Goal: Information Seeking & Learning: Check status

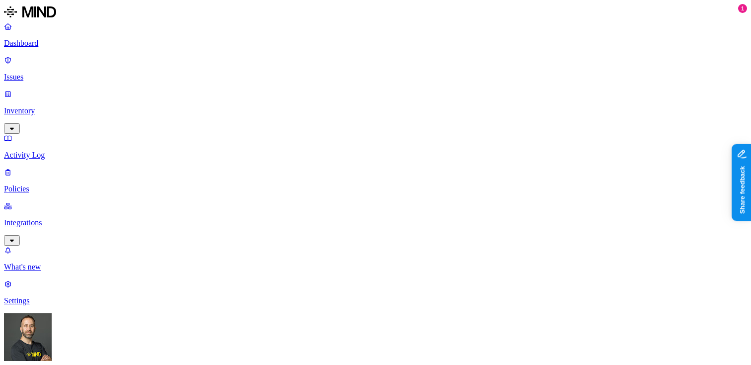
scroll to position [298, 39]
click at [60, 46] on p "Dashboard" at bounding box center [375, 43] width 743 height 9
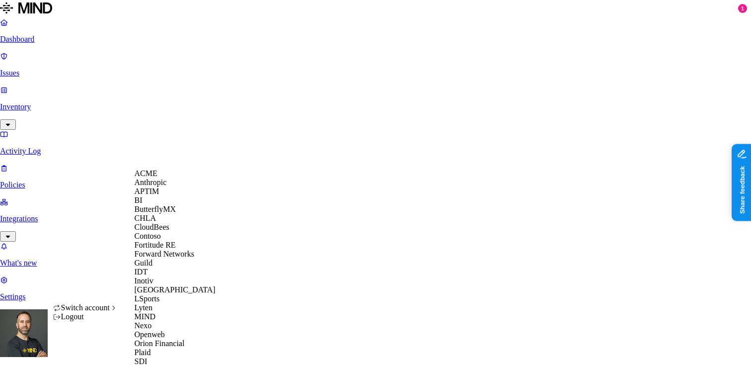
click at [169, 231] on span "CloudBees" at bounding box center [152, 227] width 35 height 8
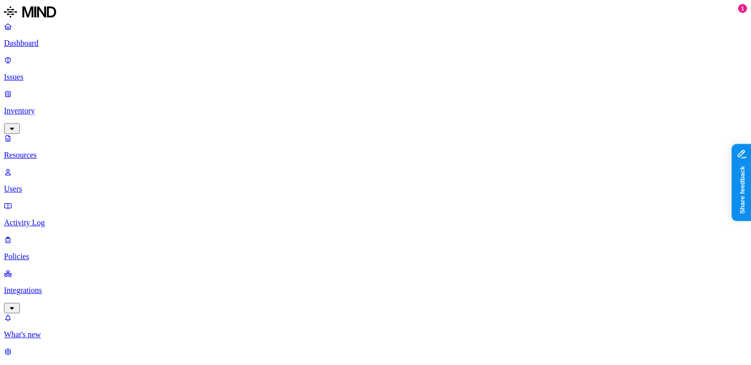
click at [78, 73] on p "Issues" at bounding box center [375, 77] width 743 height 9
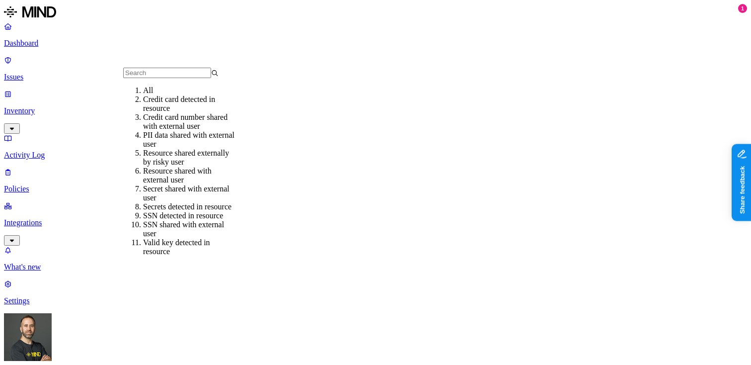
click at [151, 75] on input "text" at bounding box center [167, 73] width 88 height 10
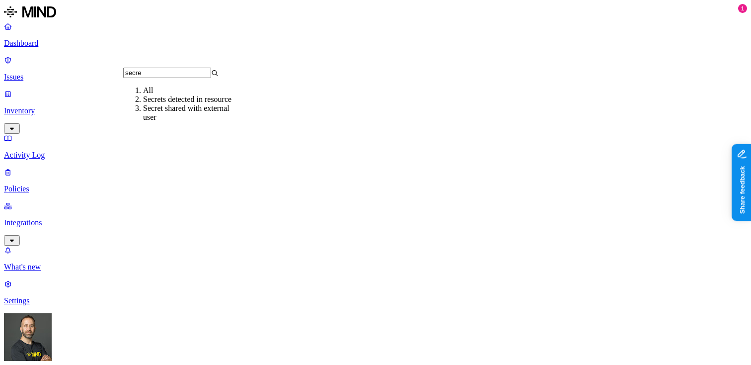
type input "secre"
click at [164, 122] on div "Secret shared with external user" at bounding box center [190, 113] width 95 height 18
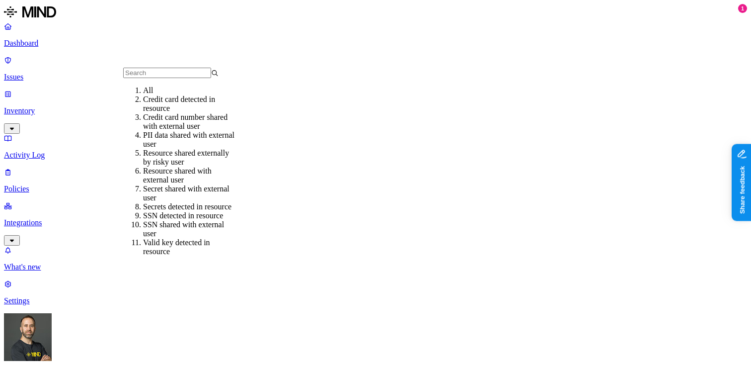
scroll to position [11, 0]
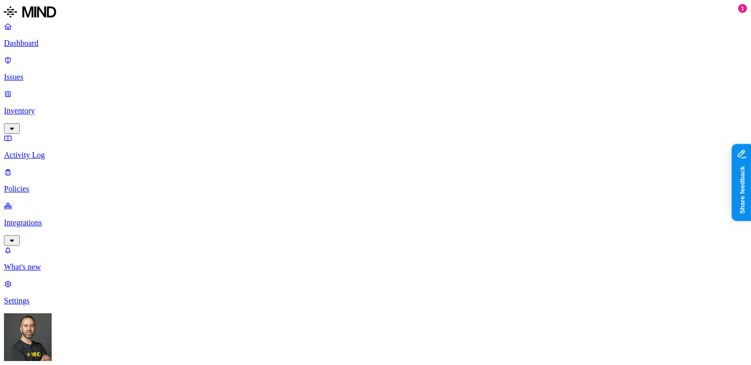
click at [76, 231] on nav "Dashboard Issues Inventory Activity Log Policies Integrations What's new 1 Sett…" at bounding box center [375, 163] width 743 height 283
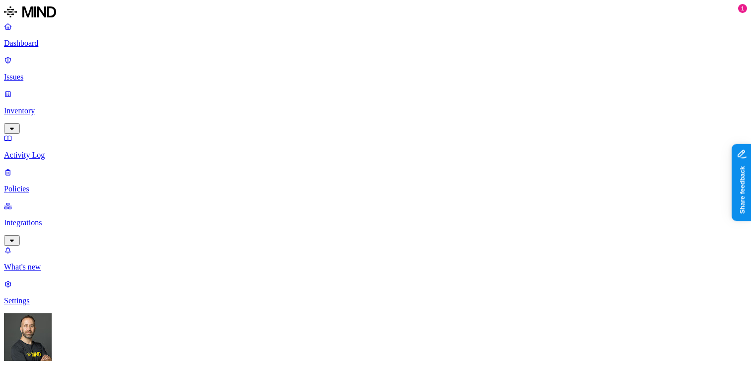
click at [86, 218] on p "Integrations" at bounding box center [375, 222] width 743 height 9
click at [41, 106] on p "Inventory" at bounding box center [375, 110] width 743 height 9
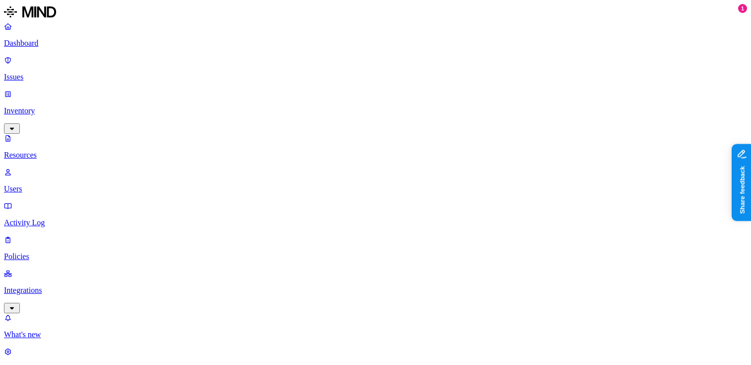
click at [70, 43] on p "Dashboard" at bounding box center [375, 43] width 743 height 9
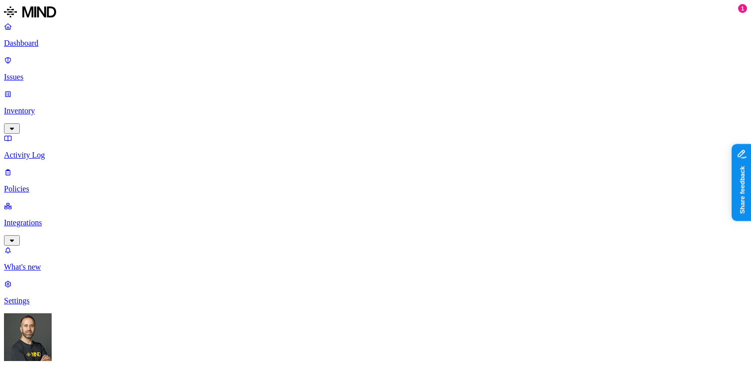
click at [53, 218] on p "Integrations" at bounding box center [375, 222] width 743 height 9
click at [44, 45] on p "Dashboard" at bounding box center [375, 43] width 743 height 9
click at [67, 218] on p "Integrations" at bounding box center [375, 222] width 743 height 9
click at [73, 46] on p "Dashboard" at bounding box center [375, 43] width 743 height 9
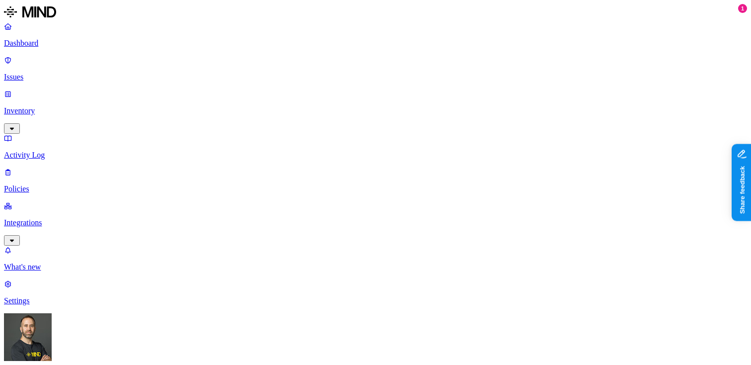
click at [64, 73] on p "Issues" at bounding box center [375, 77] width 743 height 9
click at [78, 89] on link "Inventory" at bounding box center [375, 110] width 743 height 43
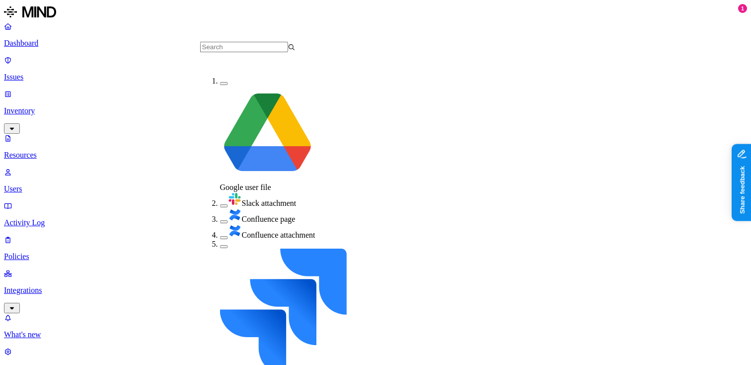
scroll to position [97, 0]
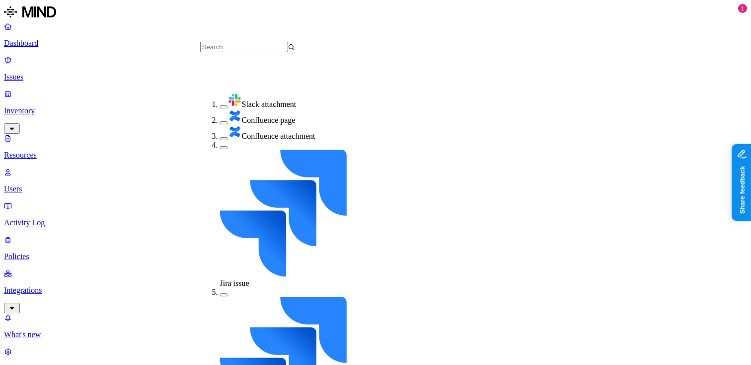
scroll to position [117, 0]
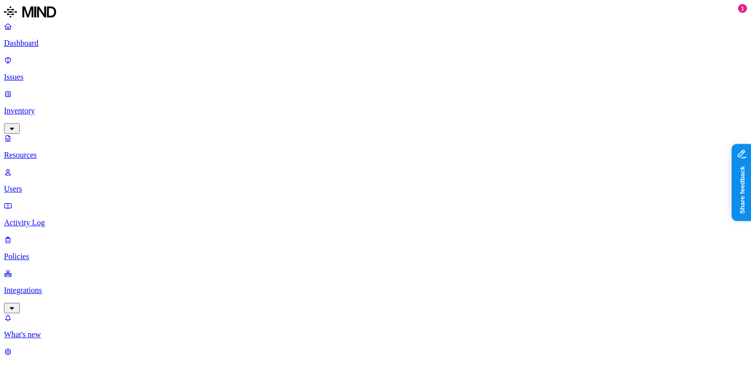
click at [382, 56] on div "PII / PHI" at bounding box center [382, 73] width 0 height 46
click at [382, 102] on button "button" at bounding box center [386, 103] width 8 height 3
click at [382, 54] on button "button" at bounding box center [386, 55] width 8 height 10
click at [382, 130] on button "button" at bounding box center [386, 131] width 8 height 3
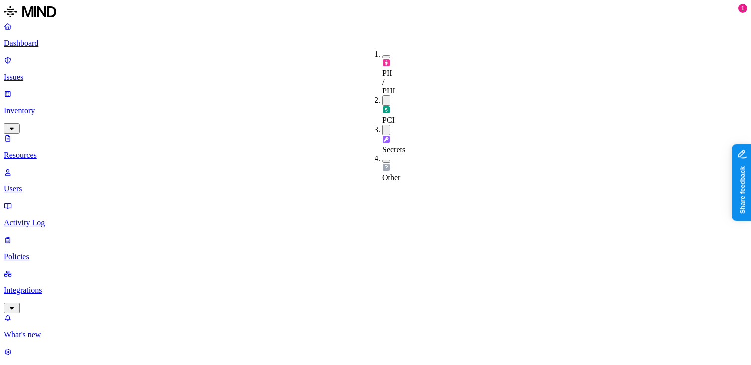
click at [382, 159] on button "button" at bounding box center [386, 160] width 8 height 3
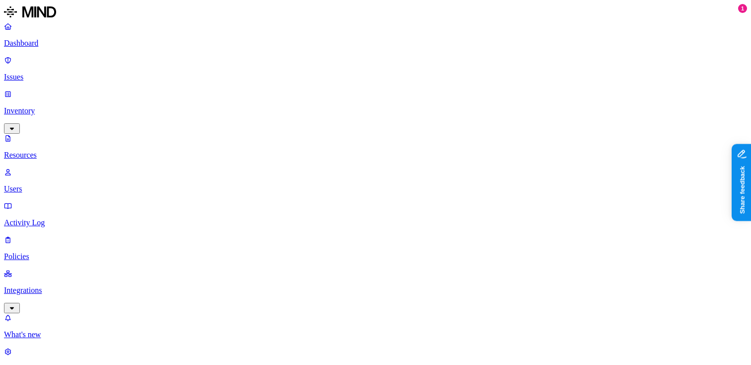
click at [89, 46] on p "Dashboard" at bounding box center [375, 43] width 743 height 9
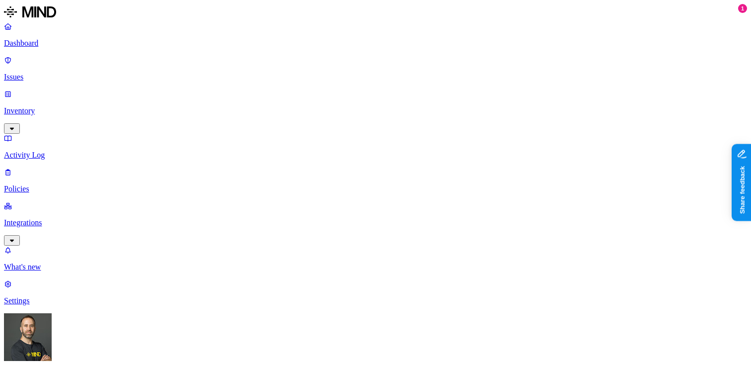
click at [62, 73] on p "Issues" at bounding box center [375, 77] width 743 height 9
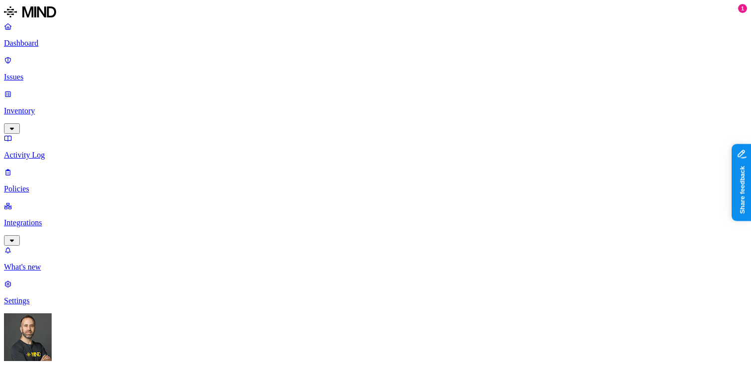
type input "secret"
click at [187, 122] on div "Secret shared with external user" at bounding box center [190, 113] width 95 height 18
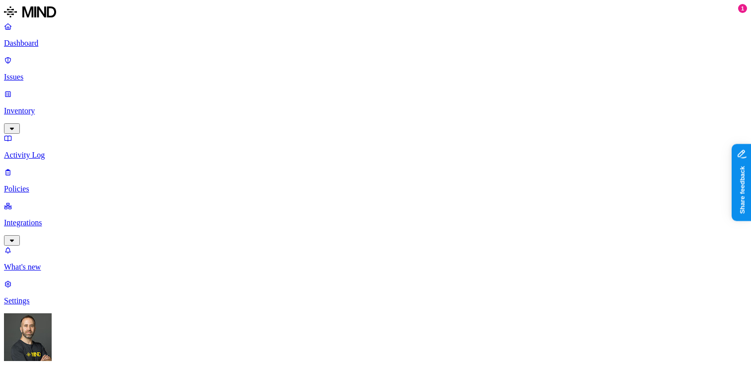
click at [82, 40] on p "Dashboard" at bounding box center [375, 43] width 743 height 9
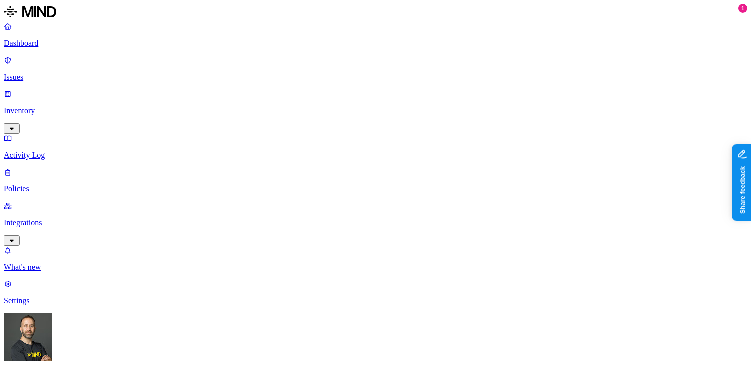
click at [68, 41] on p "Dashboard" at bounding box center [375, 43] width 743 height 9
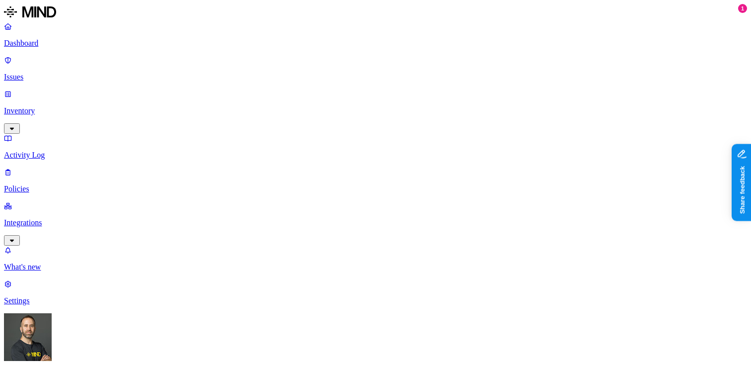
scroll to position [92, 0]
drag, startPoint x: 226, startPoint y: 206, endPoint x: 254, endPoint y: 206, distance: 27.3
drag, startPoint x: 254, startPoint y: 206, endPoint x: 273, endPoint y: 206, distance: 19.4
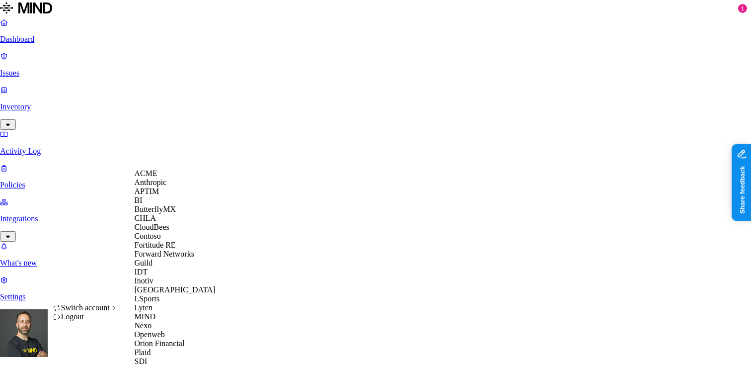
scroll to position [350, 0]
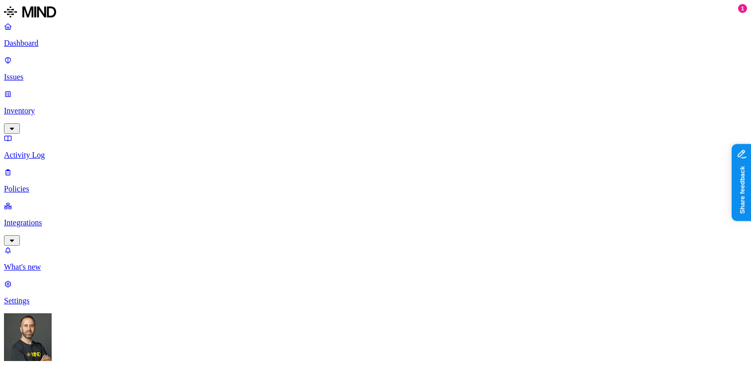
click at [73, 73] on p "Issues" at bounding box center [375, 77] width 743 height 9
click at [180, 149] on button "button" at bounding box center [184, 150] width 8 height 3
click at [180, 105] on button "button" at bounding box center [184, 110] width 8 height 10
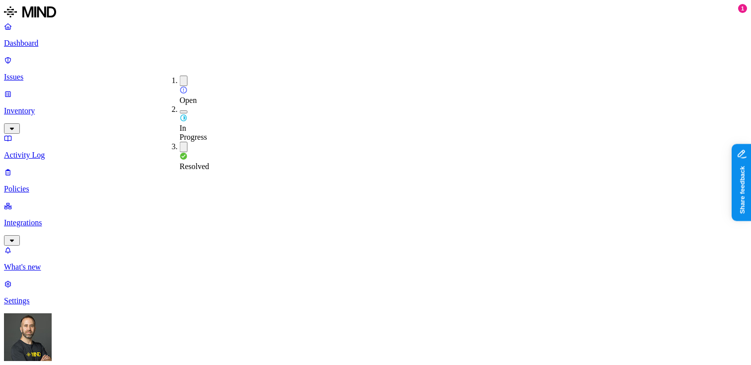
click at [180, 81] on button "button" at bounding box center [184, 80] width 8 height 10
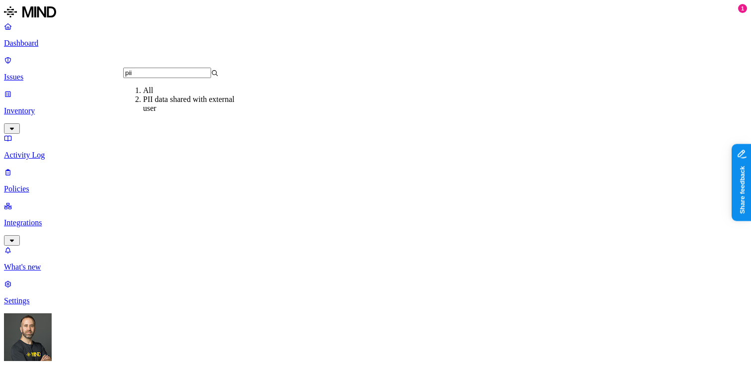
type input "pii"
click at [174, 110] on div "PII data shared with external user" at bounding box center [190, 104] width 95 height 18
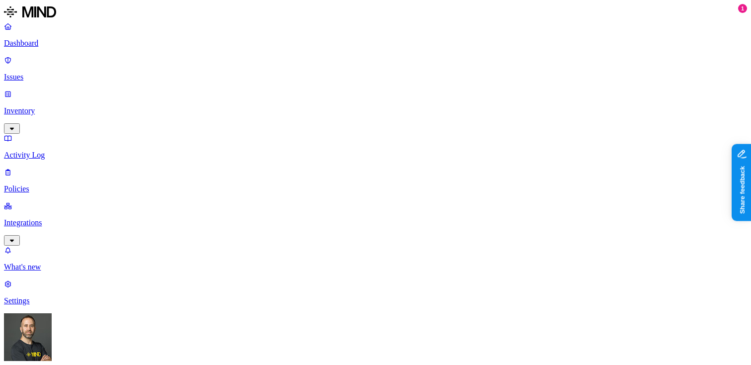
scroll to position [354, 241]
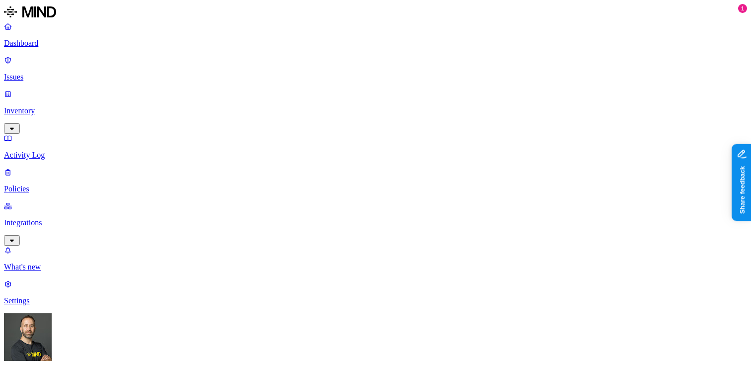
scroll to position [330, 0]
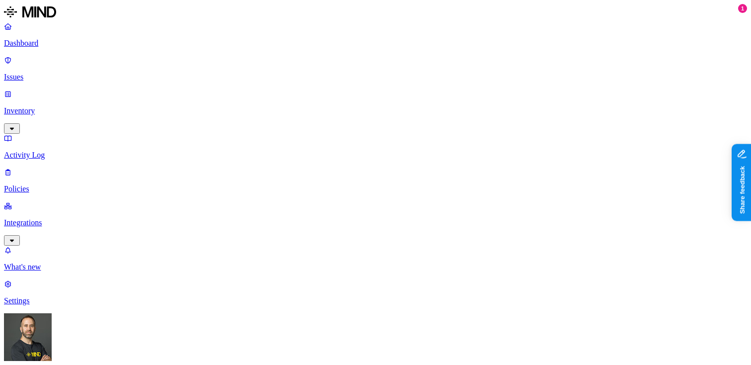
scroll to position [380, 0]
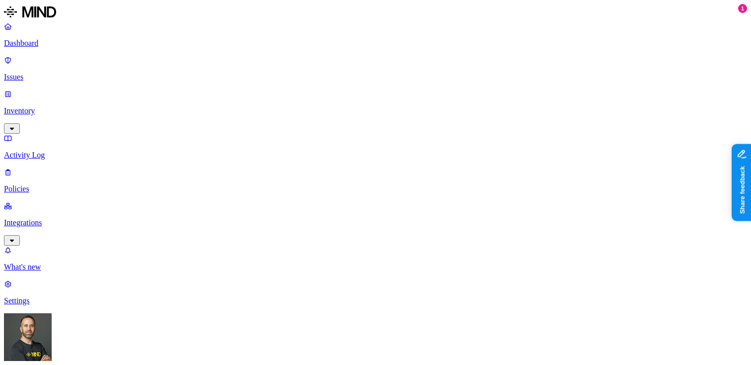
scroll to position [350, 0]
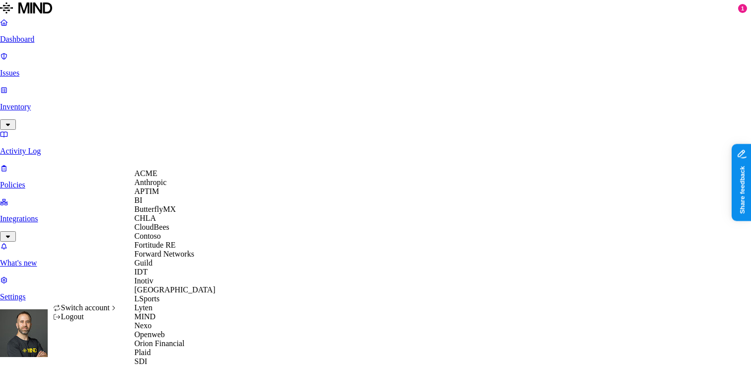
click at [166, 231] on span "CloudBees" at bounding box center [152, 227] width 35 height 8
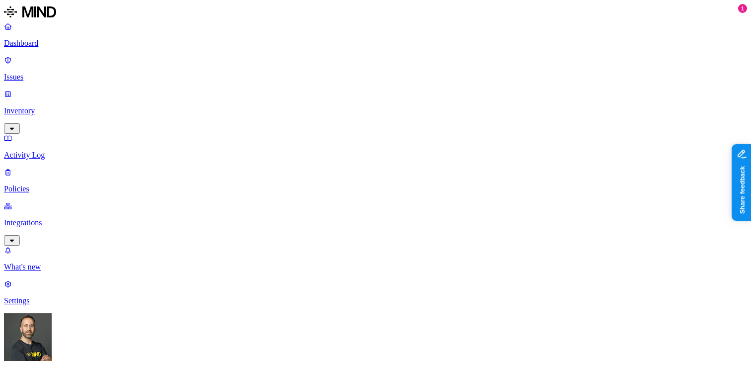
click at [53, 42] on p "Dashboard" at bounding box center [375, 43] width 743 height 9
click at [61, 73] on p "Issues" at bounding box center [375, 77] width 743 height 9
